Goal: Information Seeking & Learning: Find specific fact

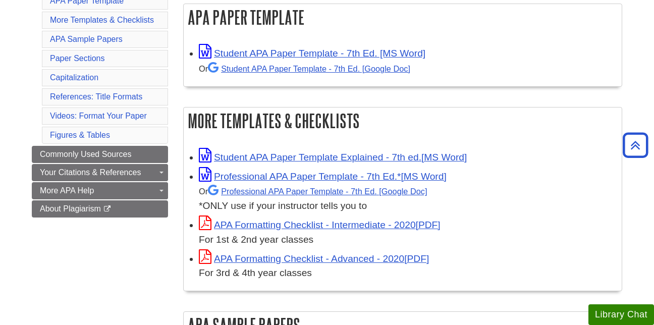
scroll to position [171, 0]
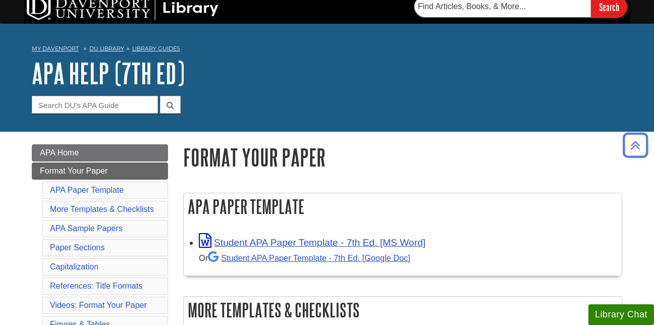
scroll to position [0, 0]
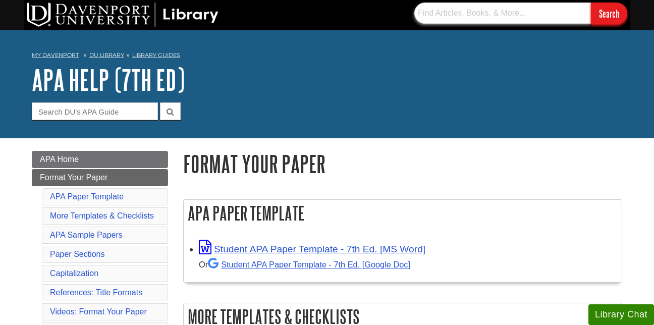
click at [494, 16] on input "text" at bounding box center [503, 13] width 177 height 21
type input "aces"
click at [591, 3] on input "Search" at bounding box center [609, 14] width 36 height 22
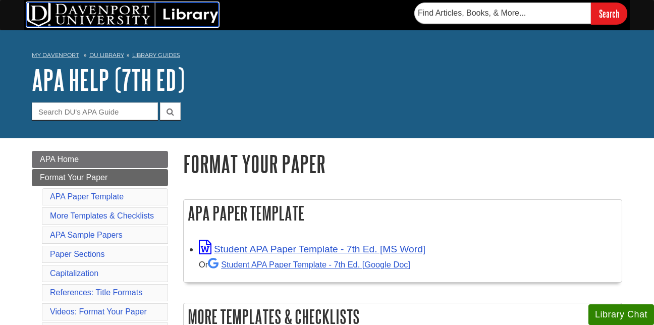
click at [91, 10] on img at bounding box center [123, 15] width 192 height 24
